Goal: Task Accomplishment & Management: Manage account settings

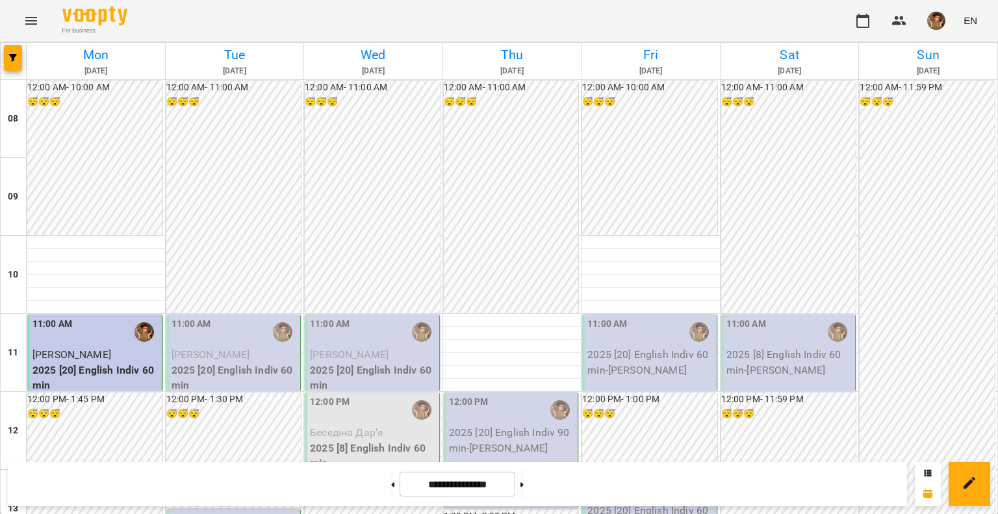
scroll to position [130, 0]
click at [206, 317] on div "11:00 AM" at bounding box center [192, 332] width 40 height 30
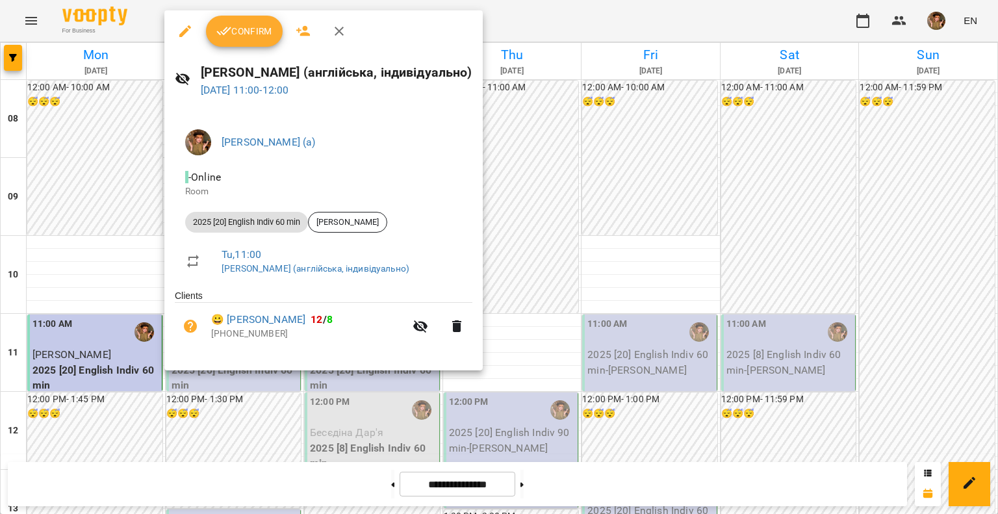
click at [229, 34] on icon "button" at bounding box center [224, 31] width 16 height 16
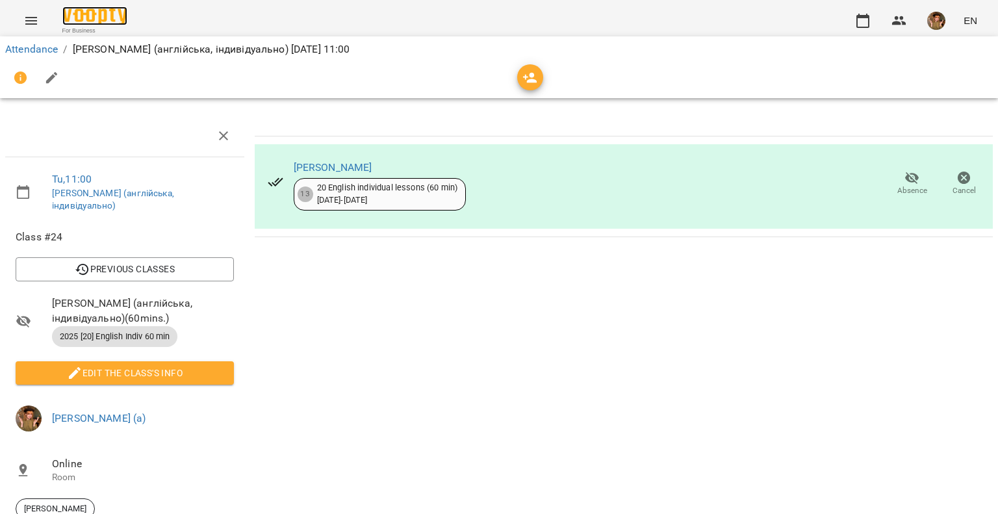
click at [108, 8] on img at bounding box center [94, 15] width 65 height 19
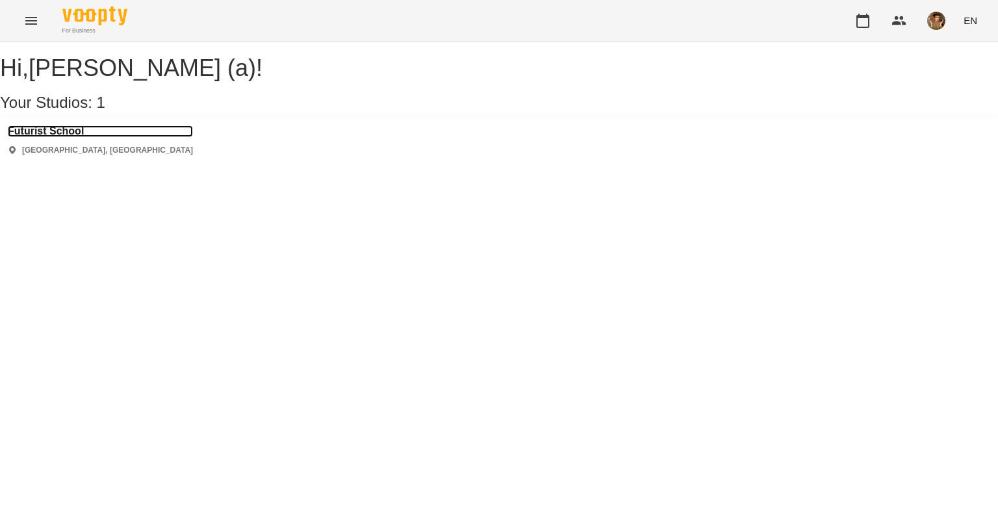
click at [42, 137] on h3 "Futurist School" at bounding box center [100, 131] width 185 height 12
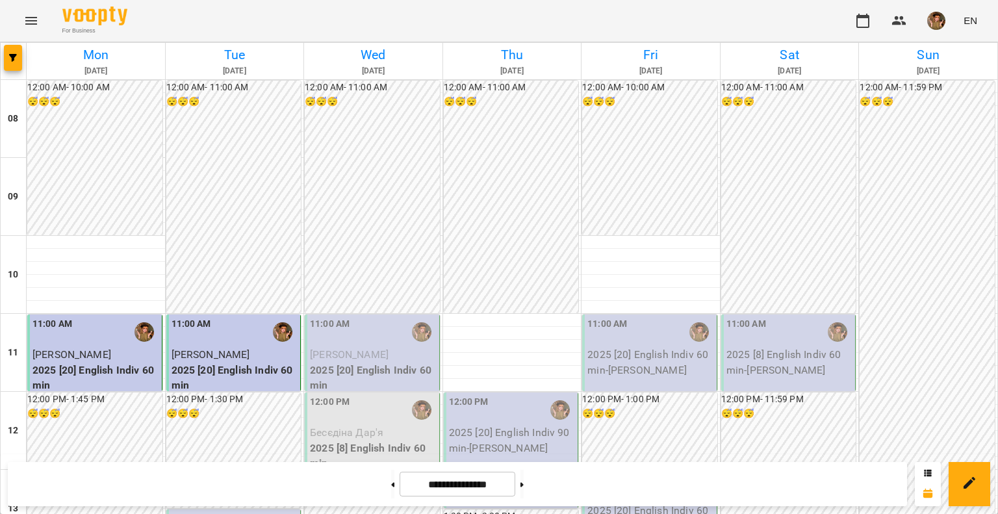
scroll to position [325, 0]
click at [524, 483] on button at bounding box center [521, 484] width 3 height 29
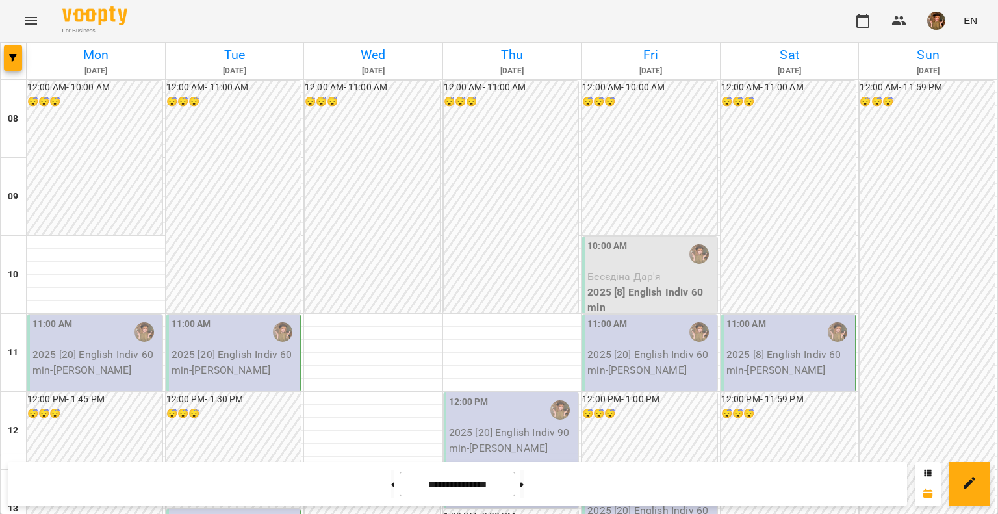
scroll to position [130, 0]
click at [391, 496] on button at bounding box center [392, 484] width 3 height 29
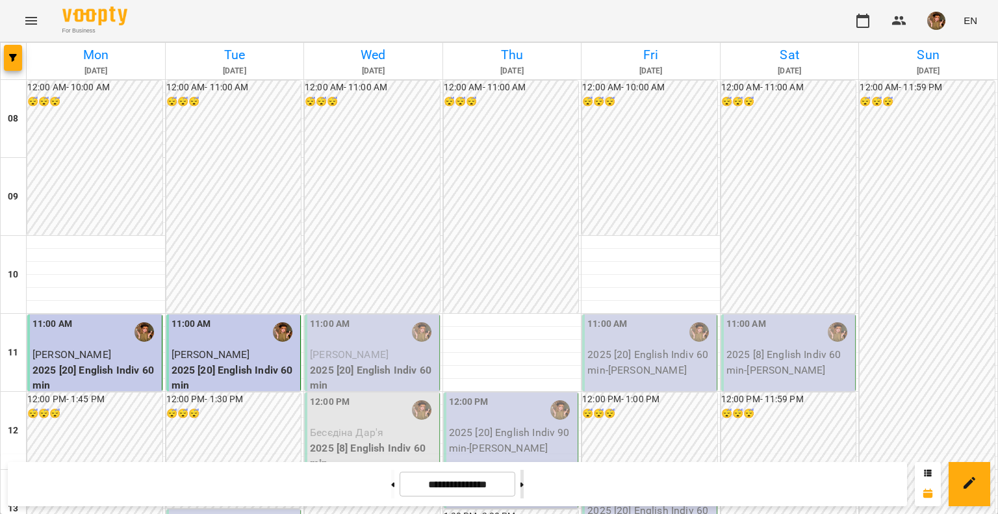
click at [524, 484] on button at bounding box center [521, 484] width 3 height 29
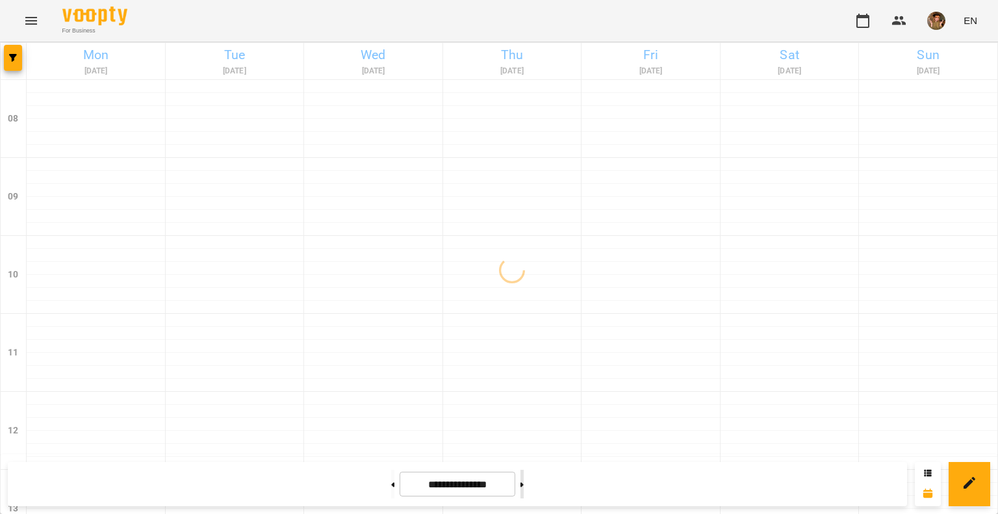
click at [524, 483] on button at bounding box center [521, 484] width 3 height 29
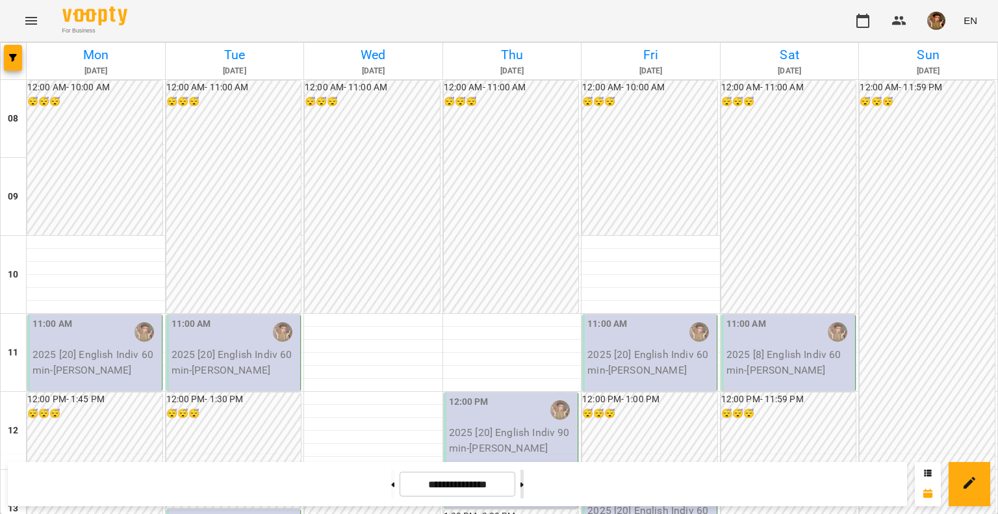
click at [524, 483] on button at bounding box center [521, 484] width 3 height 29
click at [391, 483] on button at bounding box center [392, 484] width 3 height 29
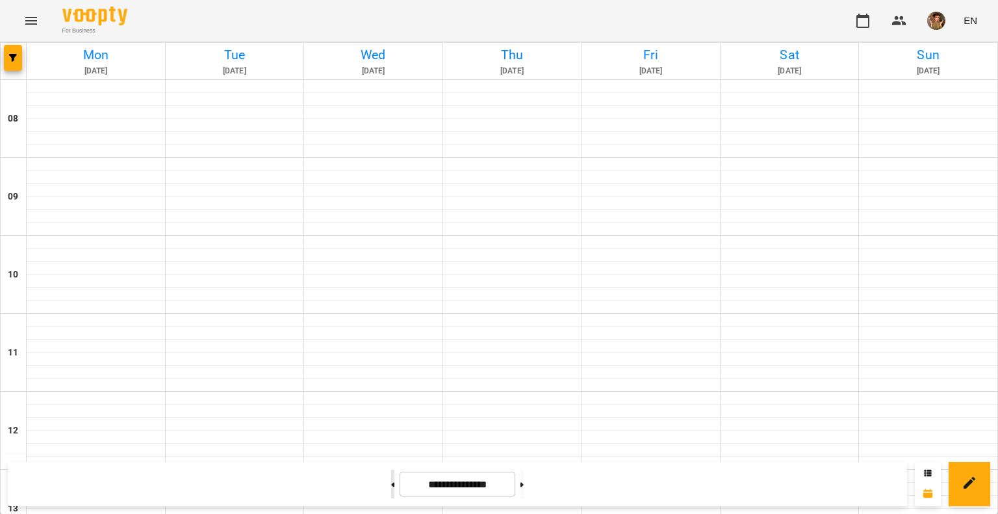
click at [391, 483] on button at bounding box center [392, 484] width 3 height 29
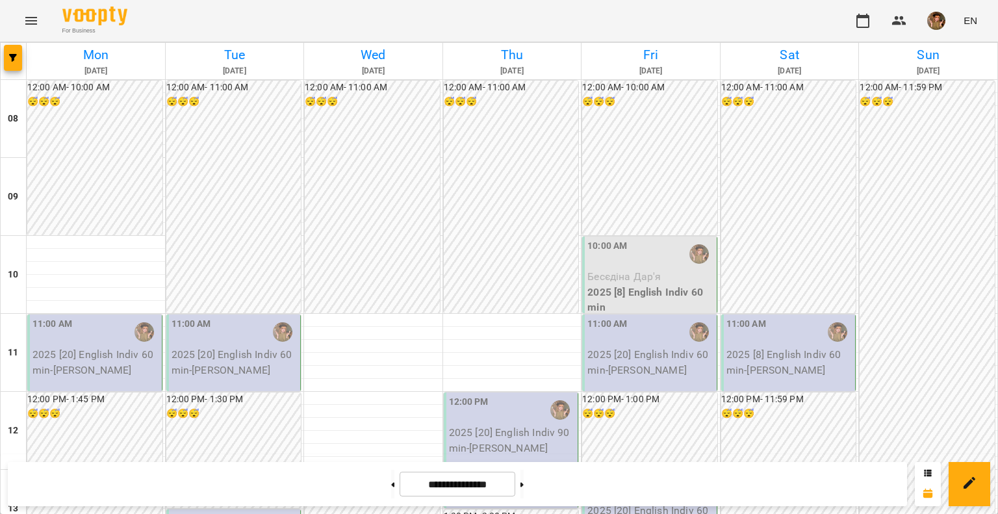
scroll to position [195, 0]
click at [391, 491] on button at bounding box center [392, 484] width 3 height 29
type input "**********"
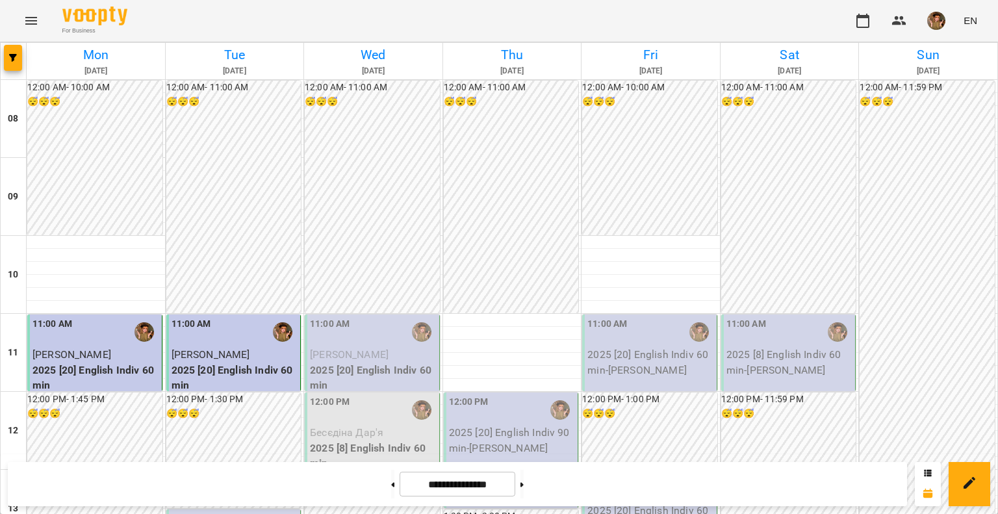
scroll to position [274, 0]
